Goal: Navigation & Orientation: Find specific page/section

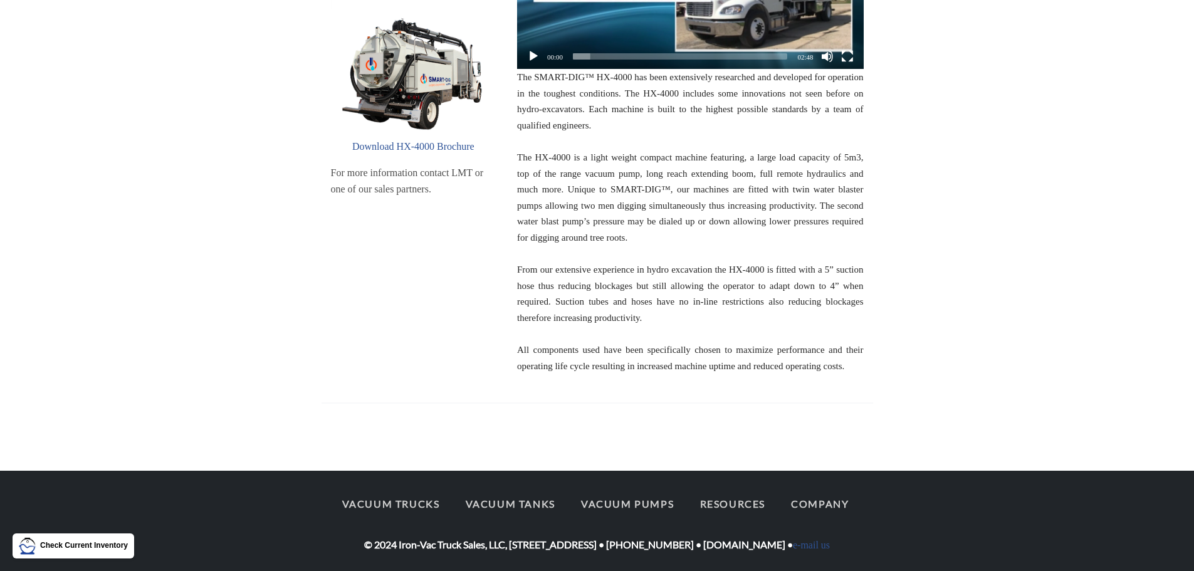
scroll to position [259, 0]
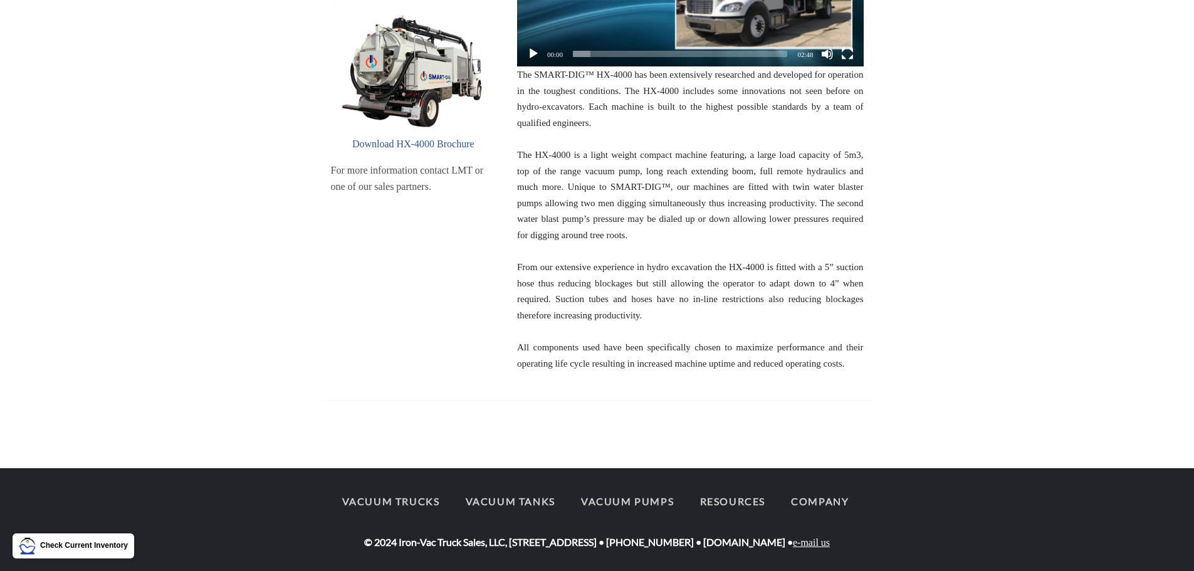
click at [830, 541] on link "e-mail us" at bounding box center [811, 542] width 37 height 11
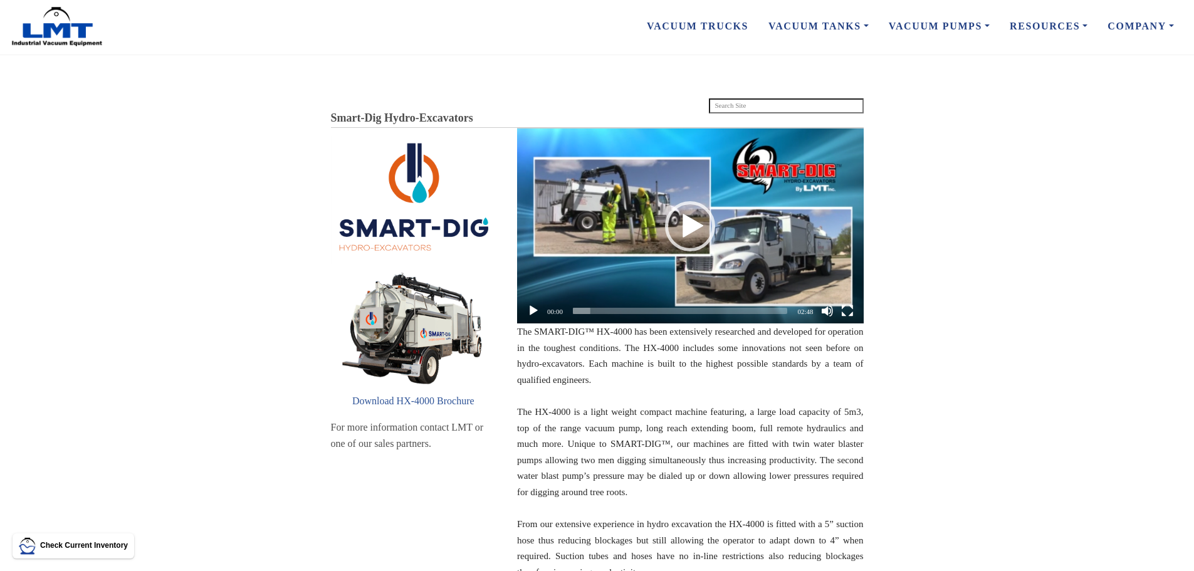
scroll to position [0, 0]
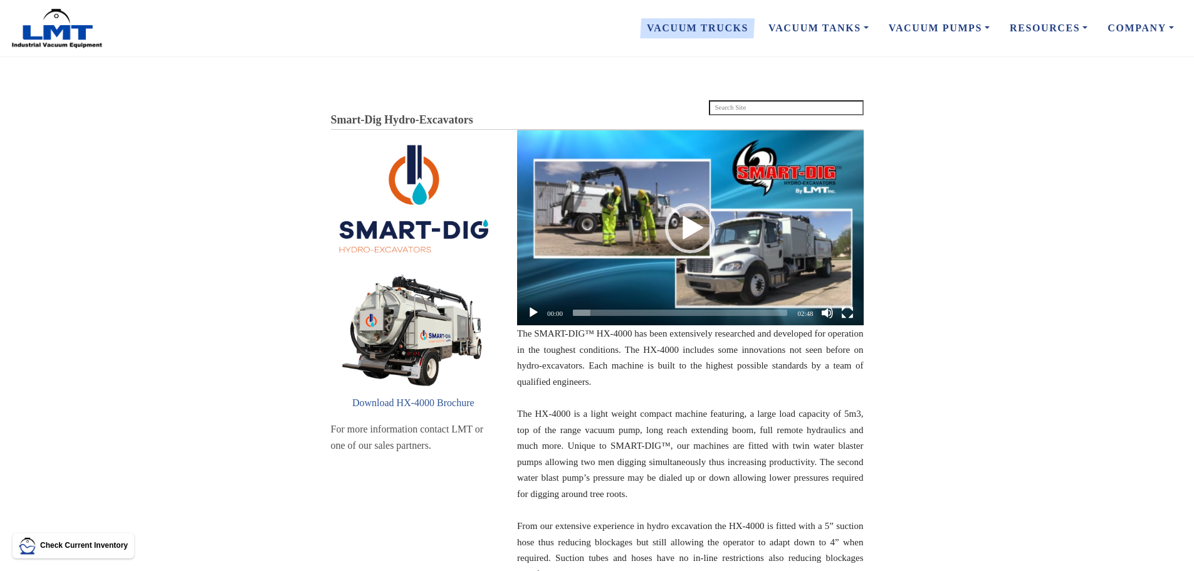
click at [710, 28] on link "Vacuum Trucks" at bounding box center [698, 28] width 122 height 26
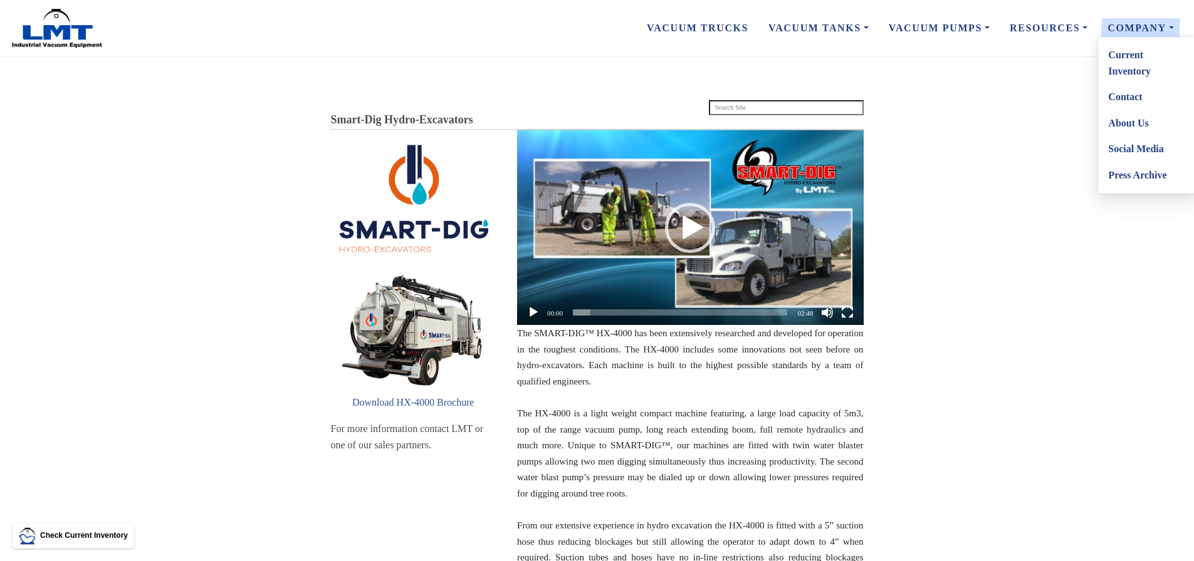
click at [1133, 123] on link "About Us" at bounding box center [1147, 123] width 99 height 26
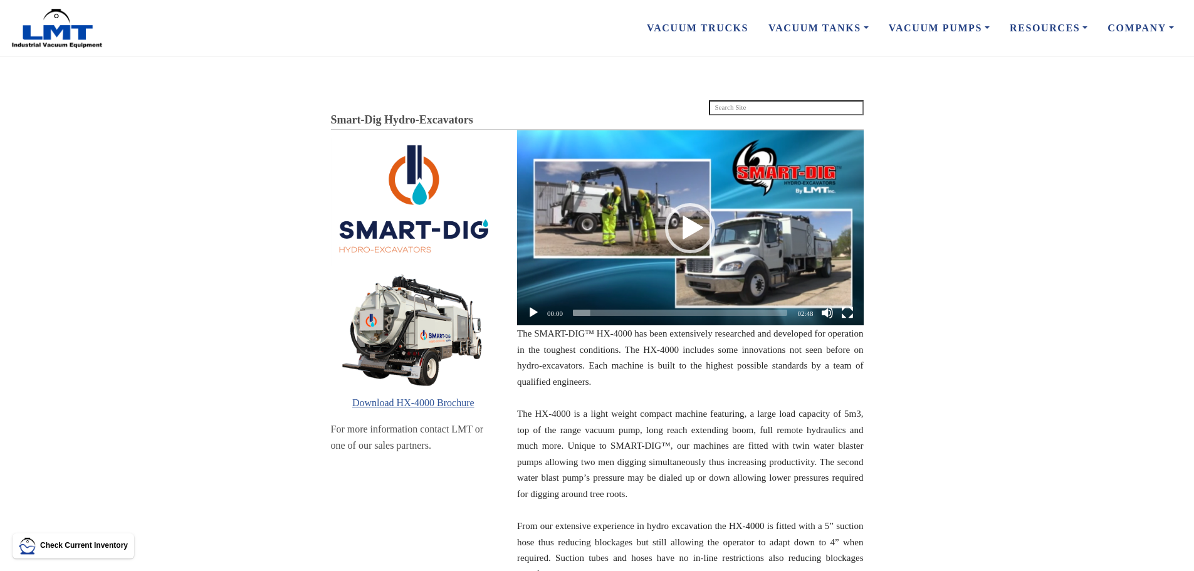
click at [427, 404] on link "Download HX-4000 Brochure" at bounding box center [413, 402] width 122 height 11
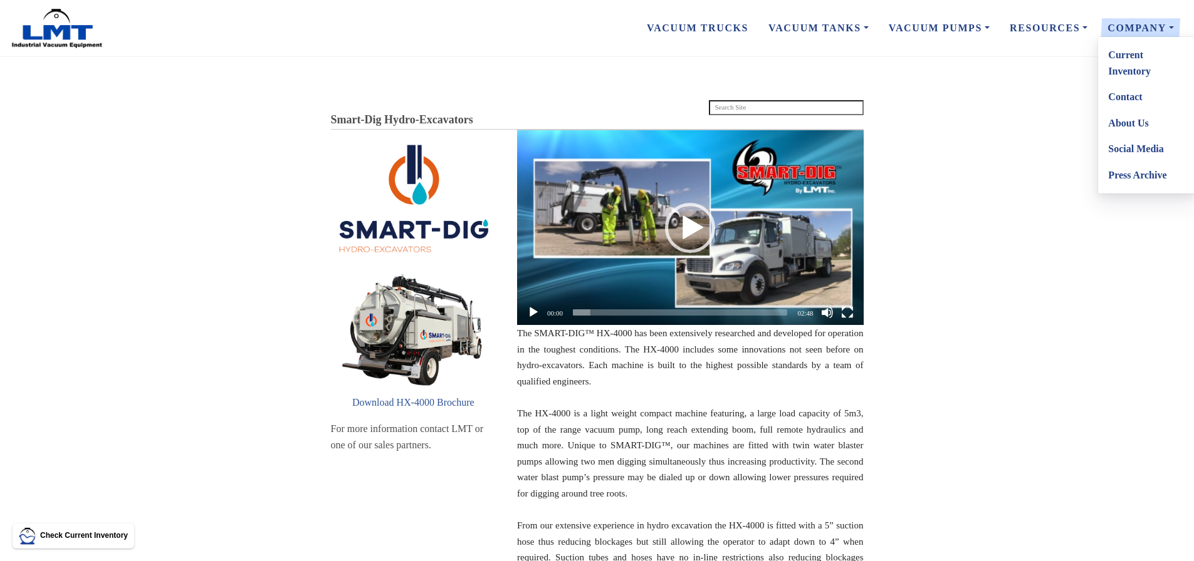
click at [1131, 99] on link "Contact" at bounding box center [1147, 97] width 99 height 26
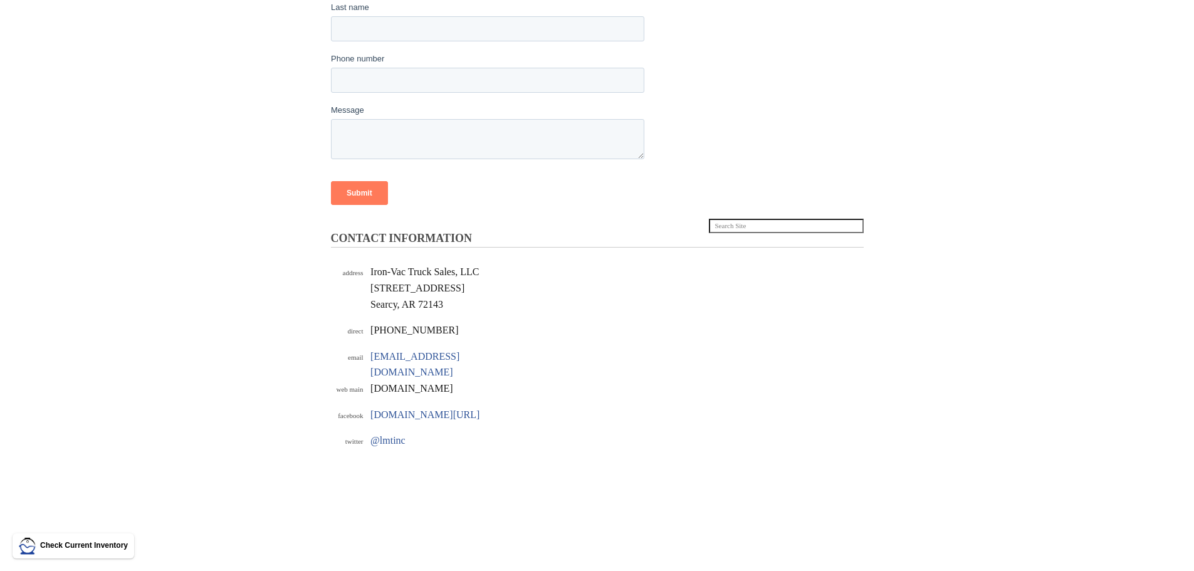
scroll to position [251, 0]
